Goal: Find specific page/section: Find specific page/section

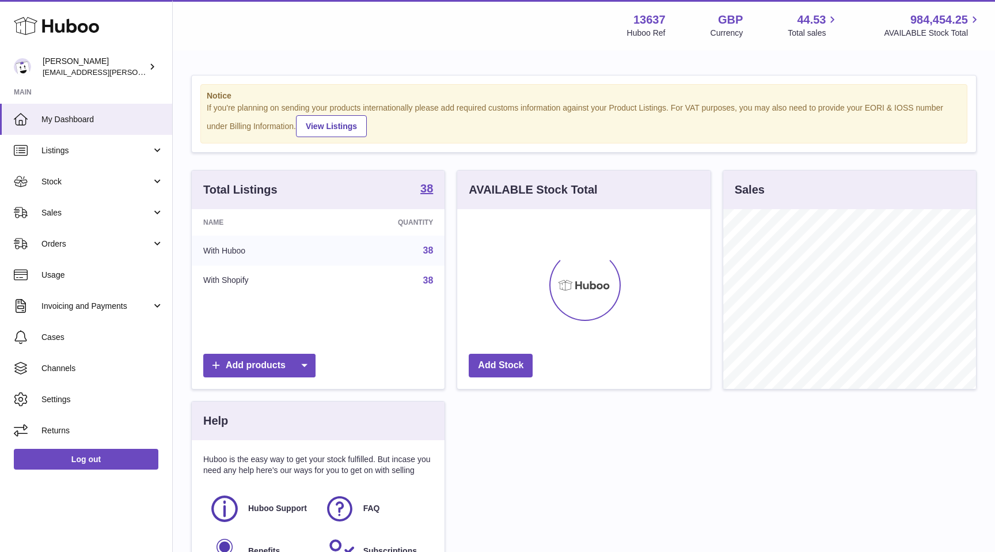
scroll to position [180, 253]
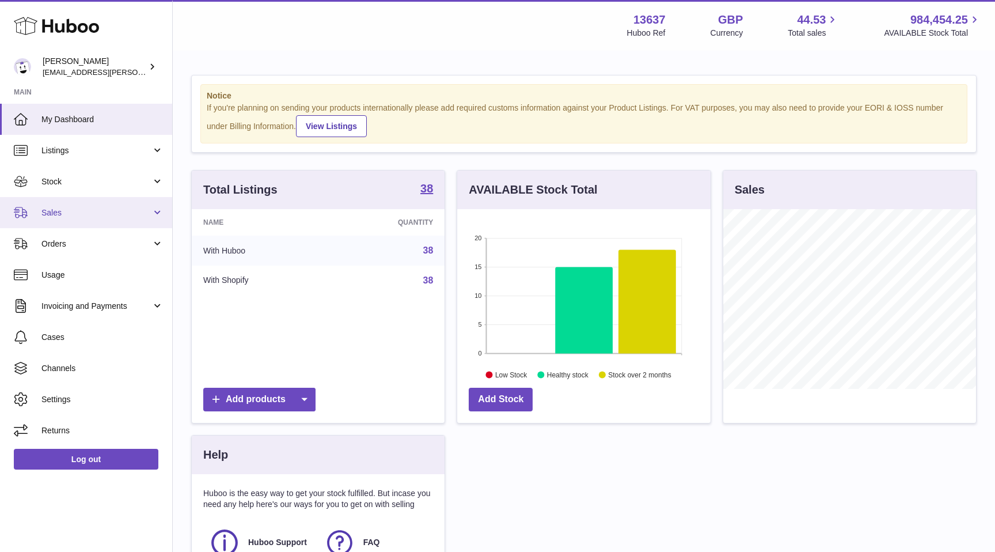
click at [83, 221] on link "Sales" at bounding box center [86, 212] width 172 height 31
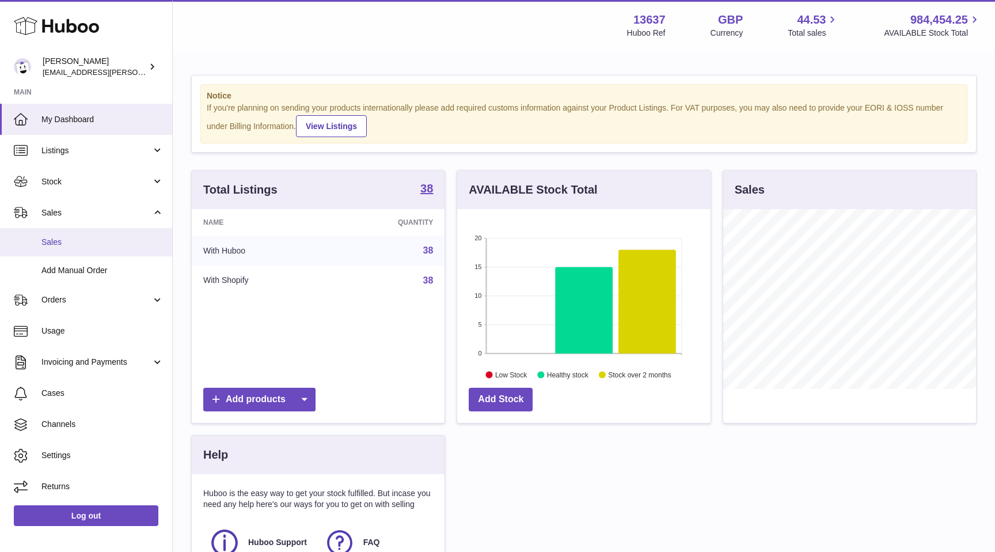
click at [77, 246] on span "Sales" at bounding box center [102, 242] width 122 height 11
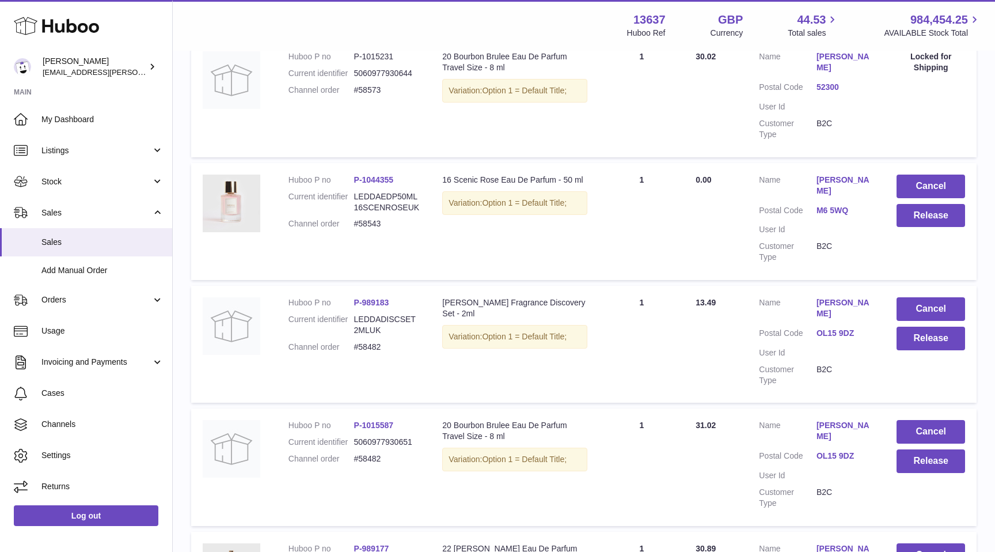
scroll to position [146, 0]
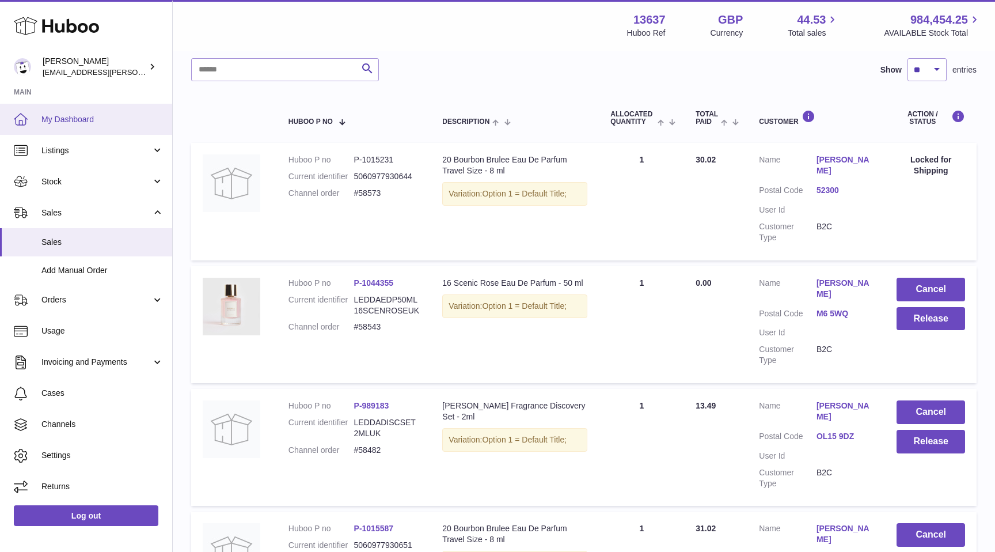
click at [46, 121] on span "My Dashboard" at bounding box center [102, 119] width 122 height 11
